Goal: Task Accomplishment & Management: Use online tool/utility

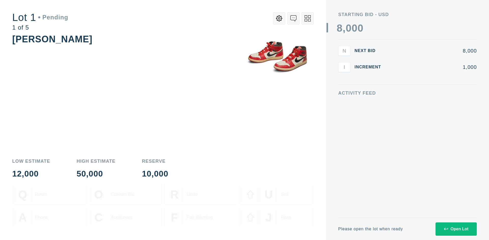
click at [456, 228] on div "Open Lot" at bounding box center [456, 228] width 24 height 5
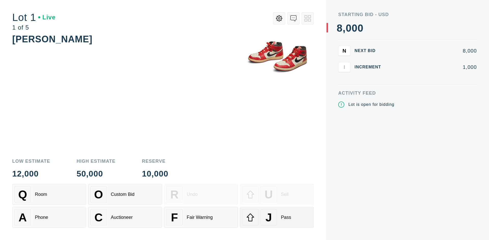
click at [277, 217] on div "J Pass" at bounding box center [276, 217] width 69 height 16
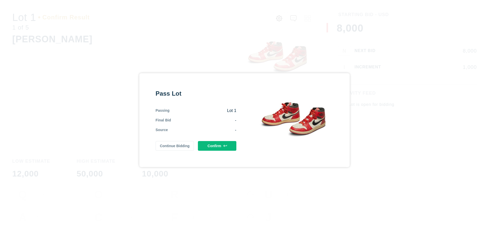
click at [217, 145] on button "Confirm" at bounding box center [217, 146] width 38 height 10
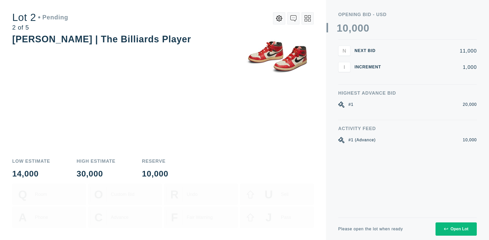
click at [456, 228] on div "Open Lot" at bounding box center [456, 228] width 24 height 5
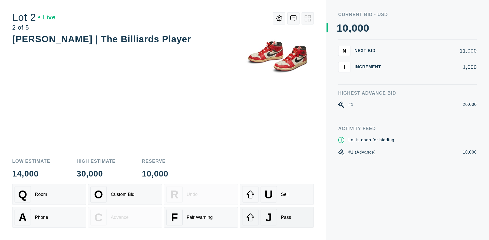
click at [277, 217] on div "J Pass" at bounding box center [276, 217] width 69 height 16
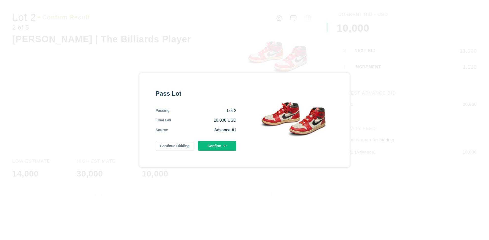
click at [217, 145] on button "Confirm" at bounding box center [217, 146] width 38 height 10
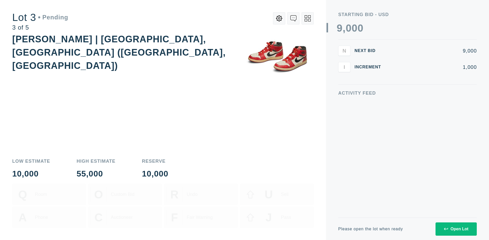
click at [456, 228] on div "Open Lot" at bounding box center [456, 228] width 24 height 5
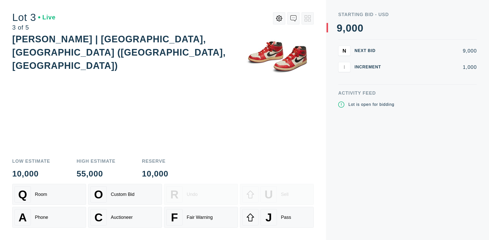
click at [277, 217] on div "J Pass" at bounding box center [276, 217] width 69 height 16
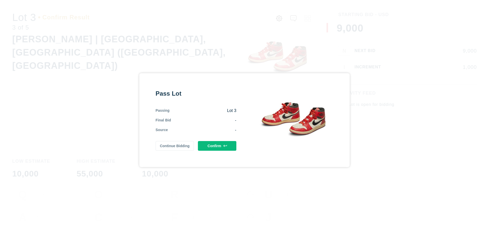
click at [217, 145] on button "Confirm" at bounding box center [217, 146] width 38 height 10
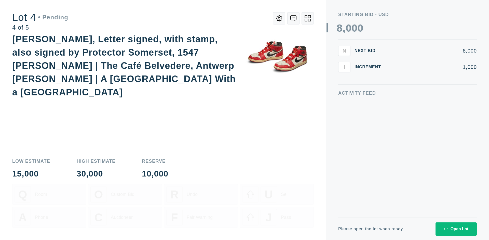
click at [308, 18] on icon at bounding box center [308, 18] width 6 height 6
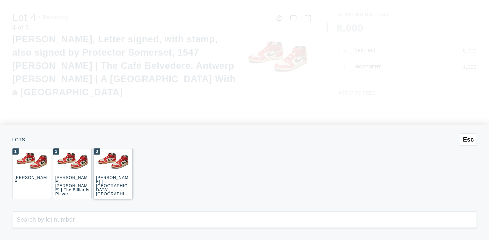
click at [113, 173] on div "3 JOAQUÍN SOROLLA | La Caleta, Málaga (La Caleta Beach, Málaga)" at bounding box center [113, 173] width 39 height 51
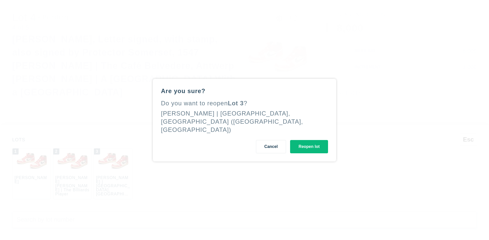
click at [309, 143] on button "Reopen lot" at bounding box center [309, 146] width 38 height 13
